Goal: Transaction & Acquisition: Purchase product/service

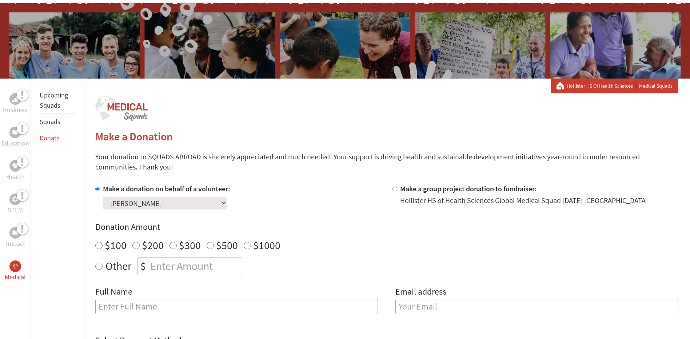
scroll to position [12, 0]
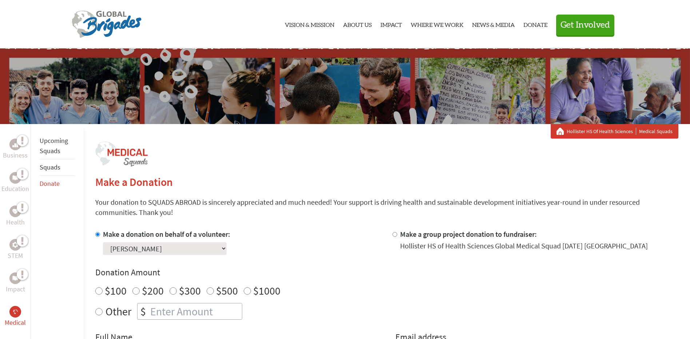
click at [136, 291] on input "$200" at bounding box center [135, 290] width 7 height 7
radio input "true"
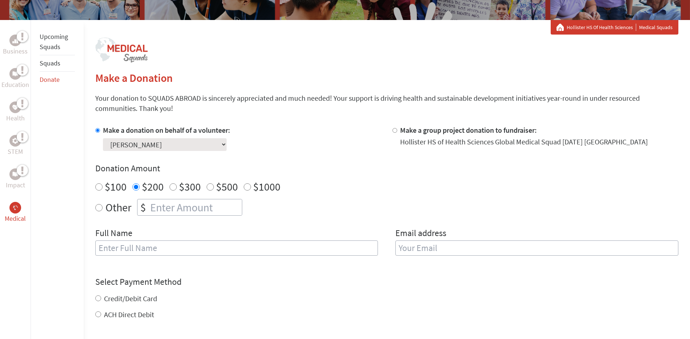
scroll to position [157, 0]
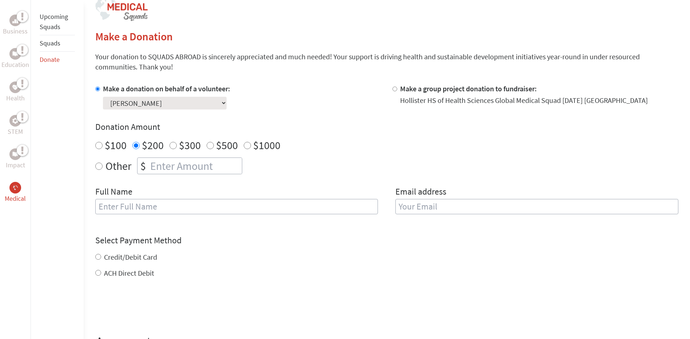
click at [111, 209] on input "text" at bounding box center [236, 206] width 283 height 15
type input "[PERSON_NAME]"
click at [100, 256] on input "Credit/Debit Card" at bounding box center [98, 257] width 6 height 6
radio input "true"
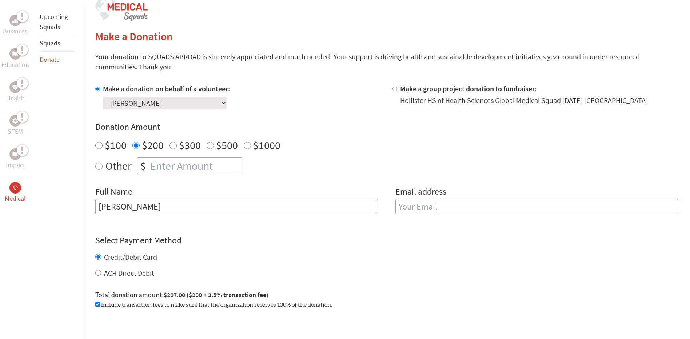
click at [98, 273] on input "ACH Direct Debit" at bounding box center [98, 273] width 6 height 6
radio input "true"
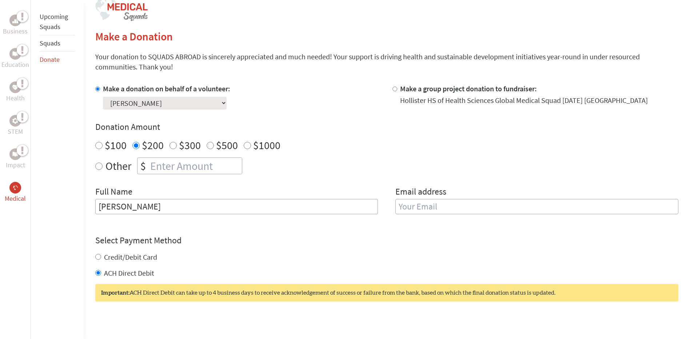
click at [97, 255] on input "Credit/Debit Card" at bounding box center [98, 257] width 6 height 6
radio input "true"
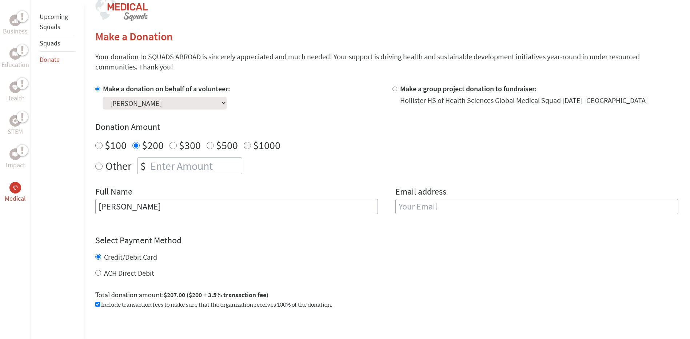
click at [410, 208] on input "email" at bounding box center [536, 206] width 283 height 15
type input "s"
drag, startPoint x: 492, startPoint y: 204, endPoint x: 284, endPoint y: 235, distance: 210.4
click at [284, 235] on form "Make a donation on behalf of a volunteer: Select a volunteer... [PERSON_NAME] […" at bounding box center [386, 238] width 583 height 308
drag, startPoint x: 497, startPoint y: 206, endPoint x: 360, endPoint y: 209, distance: 137.2
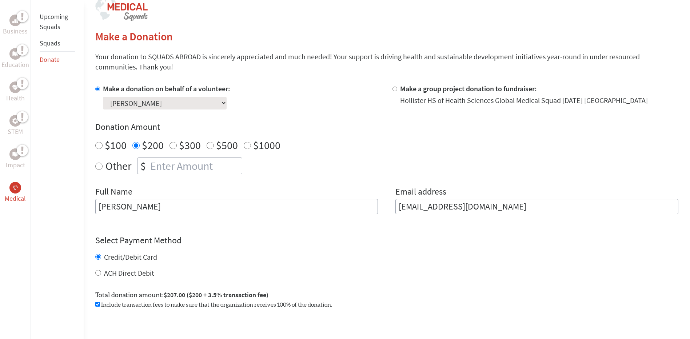
click at [360, 209] on div "Full Name [PERSON_NAME] Email address [EMAIL_ADDRESS][DOMAIN_NAME]" at bounding box center [386, 204] width 583 height 37
type input "[EMAIL_ADDRESS][DOMAIN_NAME]"
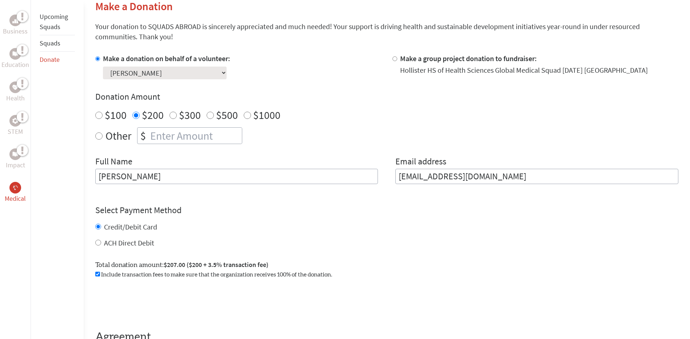
scroll to position [230, 0]
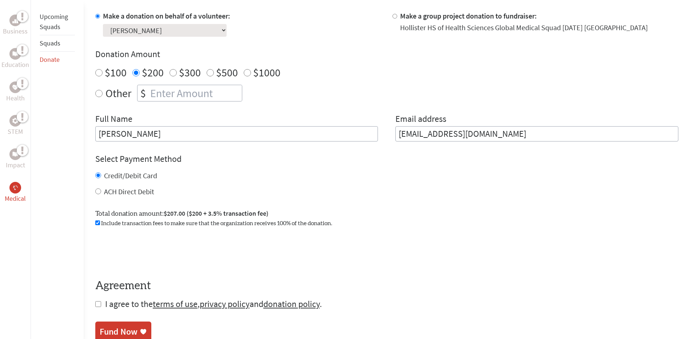
click at [98, 191] on input "ACH Direct Debit" at bounding box center [98, 191] width 6 height 6
radio input "true"
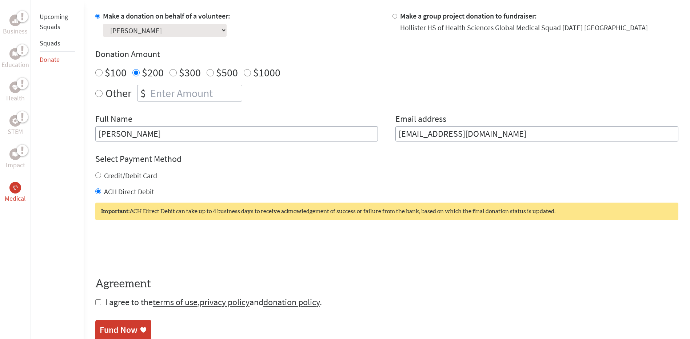
click at [98, 176] on input "Credit/Debit Card" at bounding box center [98, 175] width 6 height 6
radio input "true"
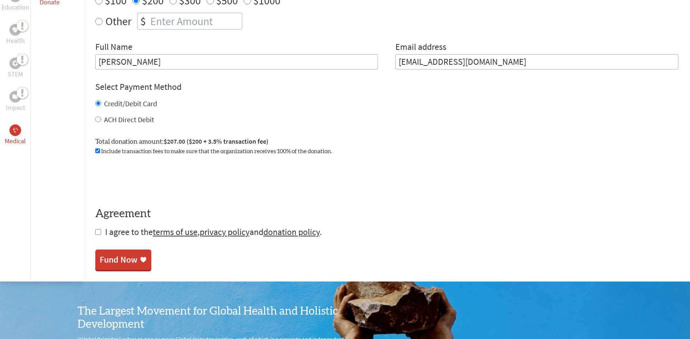
scroll to position [303, 0]
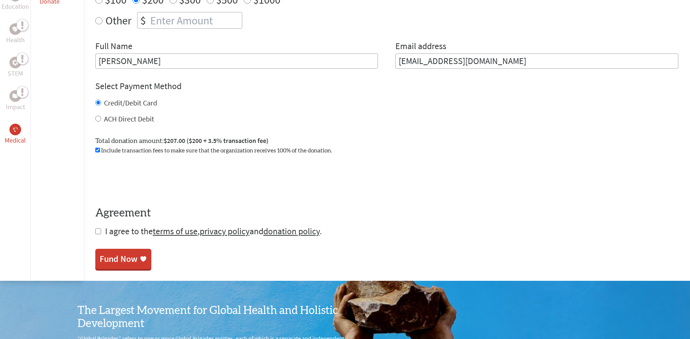
click at [98, 232] on input "checkbox" at bounding box center [98, 231] width 6 height 6
checkbox input "true"
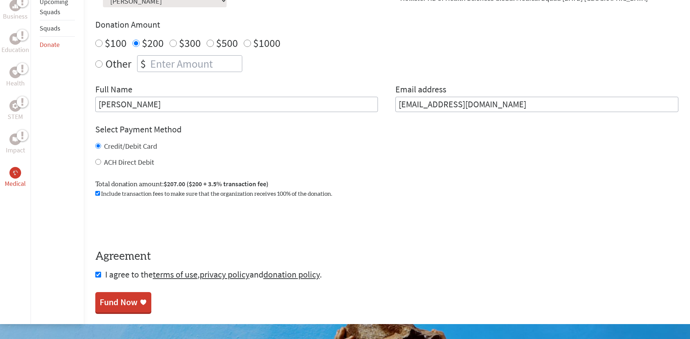
scroll to position [266, 0]
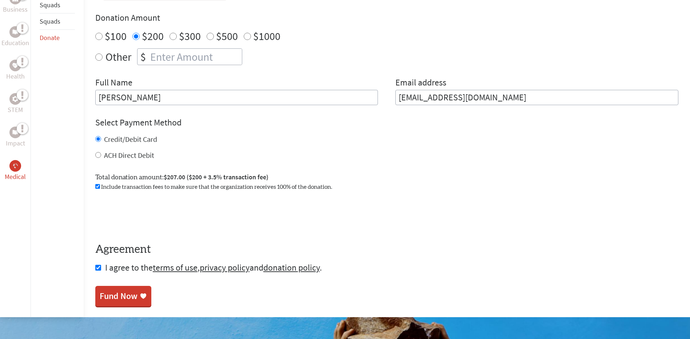
click at [119, 300] on div "Fund Now" at bounding box center [119, 296] width 38 height 12
